Goal: Task Accomplishment & Management: Manage account settings

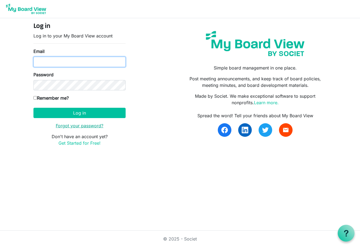
type input "[PERSON_NAME][EMAIL_ADDRESS][PERSON_NAME][DOMAIN_NAME]"
click at [97, 126] on link "Forgot your password?" at bounding box center [80, 125] width 48 height 5
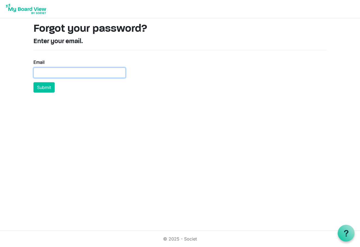
click at [61, 70] on input "Email" at bounding box center [79, 73] width 92 height 10
paste input "[EMAIL_ADDRESS][DOMAIN_NAME]"
type input "[EMAIL_ADDRESS][DOMAIN_NAME]"
click at [42, 86] on button "Submit" at bounding box center [43, 87] width 21 height 10
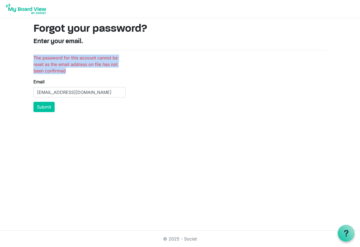
drag, startPoint x: 34, startPoint y: 58, endPoint x: 70, endPoint y: 70, distance: 38.2
click at [70, 70] on li "The password for this account cannot be reset as the email address on file has …" at bounding box center [79, 65] width 92 height 20
copy li "The password for this account cannot be reset as the email address on file has …"
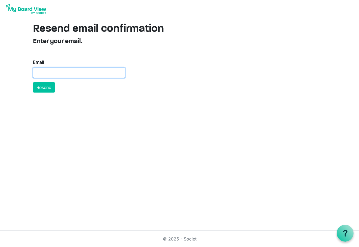
click at [86, 71] on input "Email" at bounding box center [79, 73] width 92 height 10
paste input "dcatherman@aol.com"
type input "dcatherman@aol.com"
click at [48, 88] on button "Resend" at bounding box center [44, 87] width 22 height 10
